Goal: Use online tool/utility: Utilize a website feature to perform a specific function

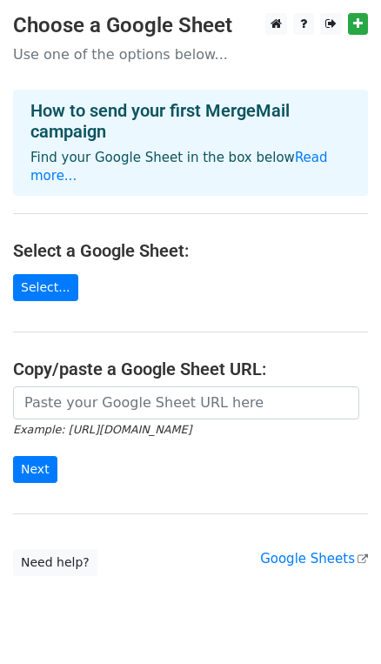
scroll to position [29, 0]
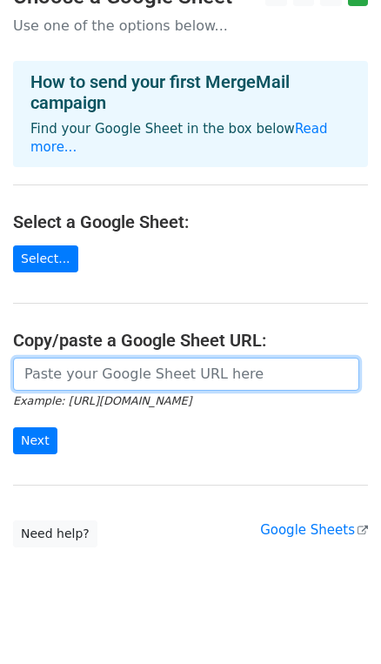
click at [165, 358] on input "url" at bounding box center [186, 374] width 346 height 33
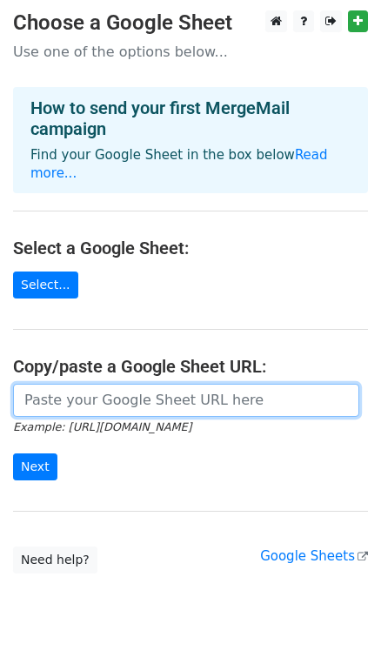
scroll to position [0, 0]
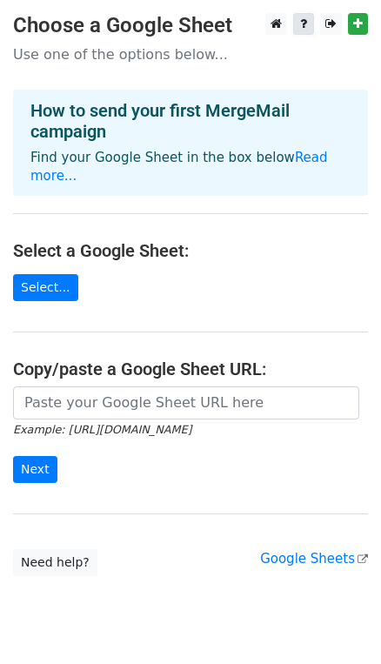
click at [305, 25] on icon at bounding box center [303, 23] width 7 height 12
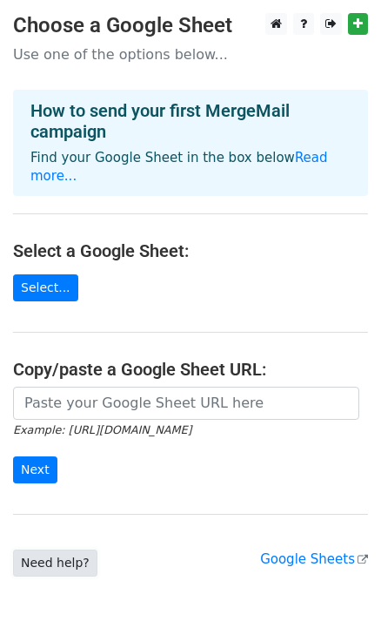
click at [57, 549] on link "Need help?" at bounding box center [55, 562] width 84 height 27
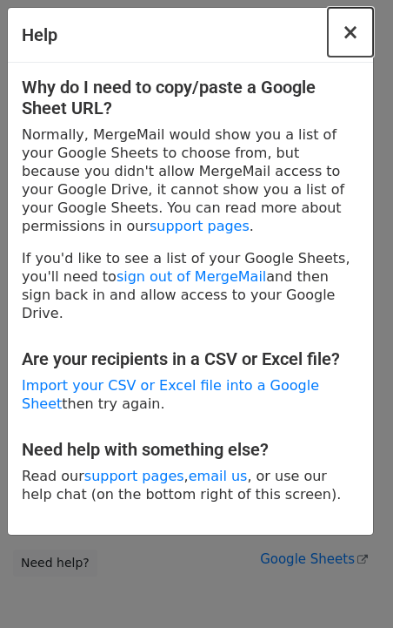
click at [351, 31] on span "×" at bounding box center [350, 32] width 17 height 24
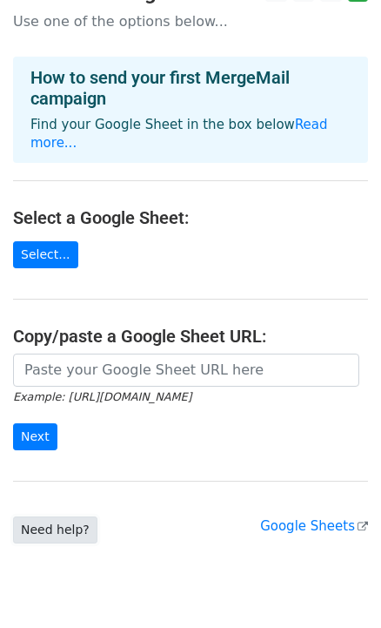
scroll to position [65, 0]
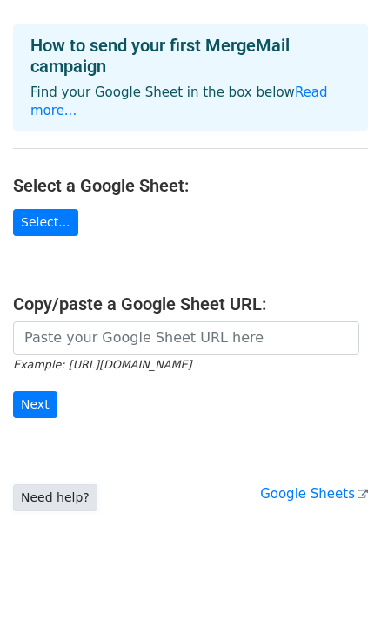
click at [66, 484] on link "Need help?" at bounding box center [55, 497] width 84 height 27
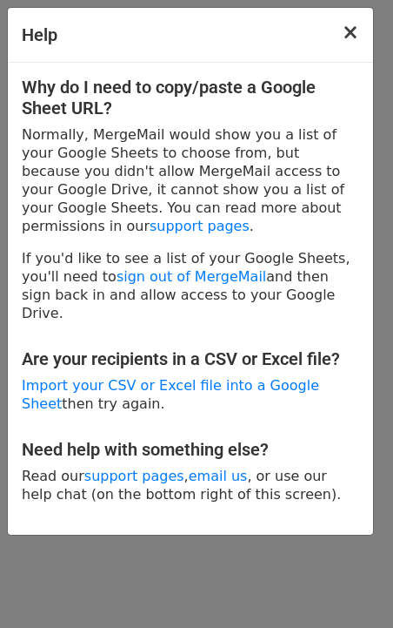
click at [366, 10] on button "×" at bounding box center [350, 32] width 45 height 49
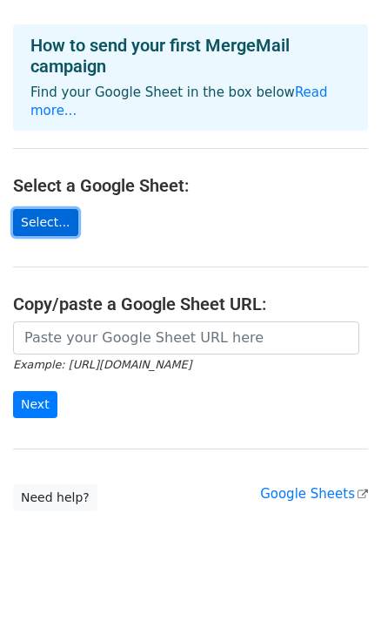
click at [49, 209] on link "Select..." at bounding box center [45, 222] width 65 height 27
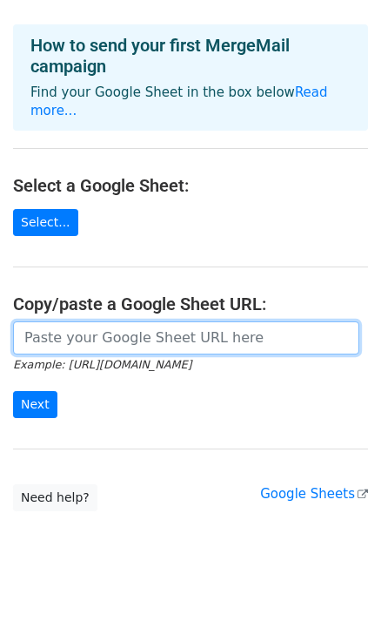
click at [160, 321] on input "url" at bounding box center [186, 337] width 346 height 33
paste input "[URL][DOMAIN_NAME]"
click at [304, 321] on input "[URL][DOMAIN_NAME]" at bounding box center [186, 337] width 346 height 33
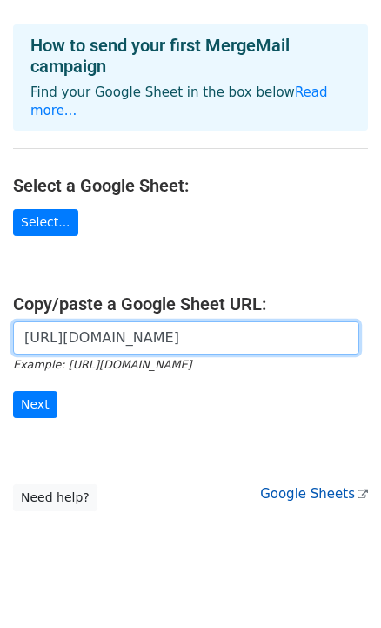
type input "[URL][DOMAIN_NAME]"
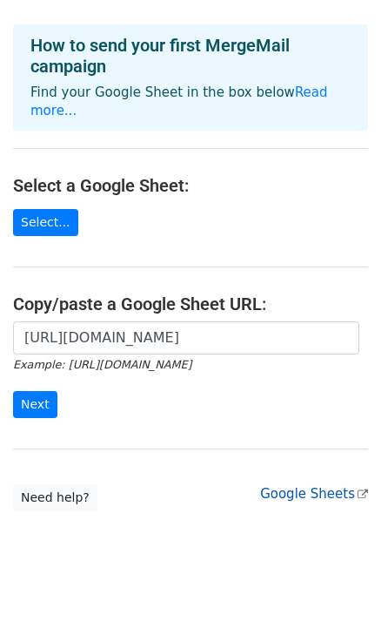
click at [318, 486] on link "Google Sheets" at bounding box center [314, 494] width 108 height 16
